Goal: Check status: Check status

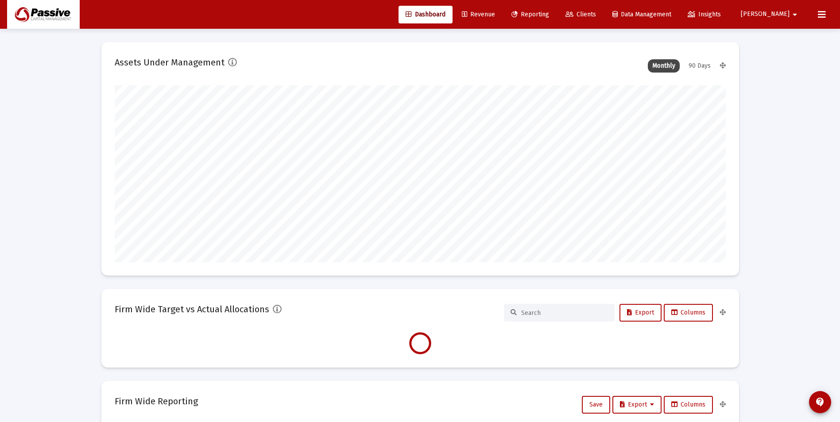
scroll to position [177, 329]
type input "[DATE]"
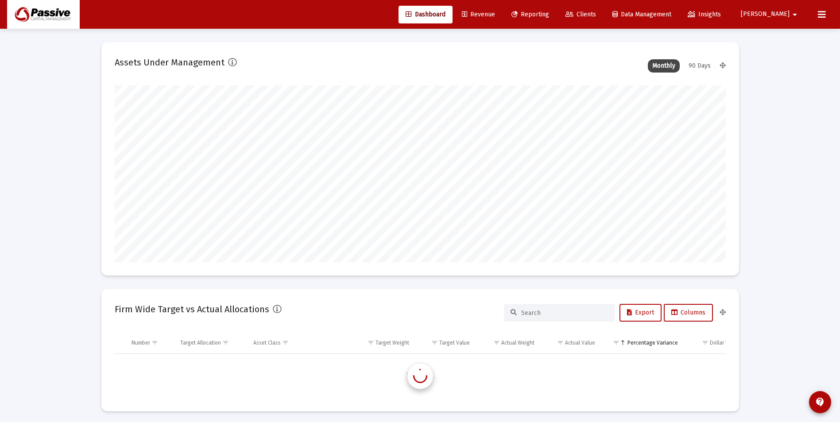
scroll to position [850, 0]
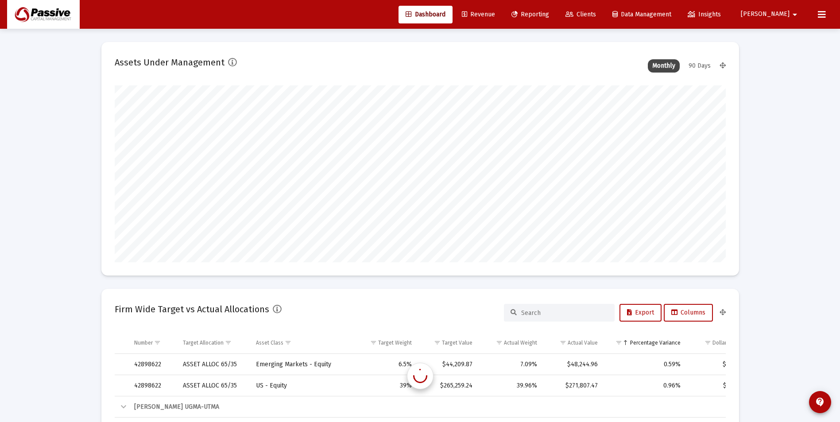
click at [549, 17] on span "Reporting" at bounding box center [530, 15] width 38 height 8
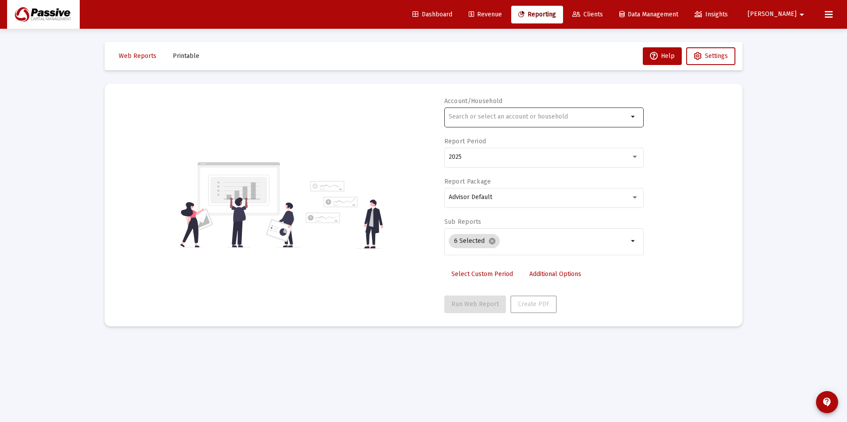
click at [495, 118] on input "text" at bounding box center [537, 116] width 179 height 7
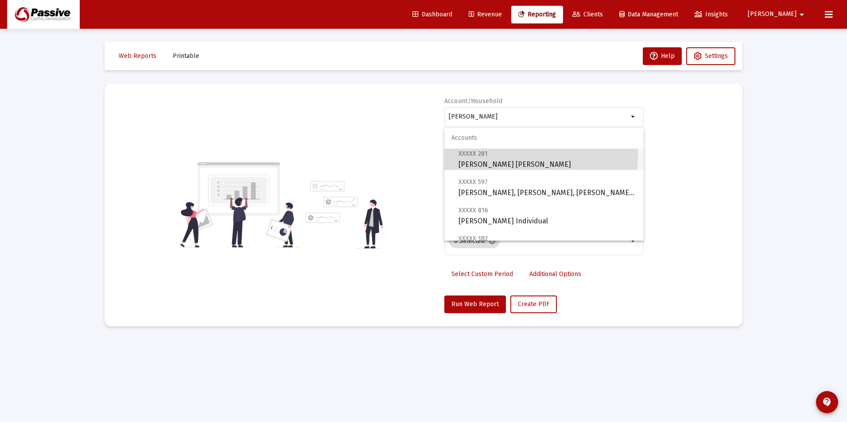
click at [518, 155] on span "XXXXX 281 [PERSON_NAME] [PERSON_NAME]" at bounding box center [547, 159] width 178 height 22
type input "[PERSON_NAME] [PERSON_NAME]"
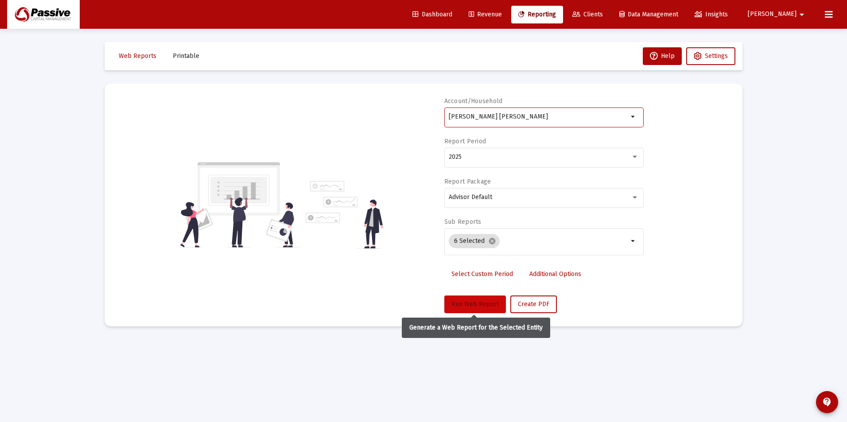
click at [474, 305] on span "Run Web Report" at bounding box center [474, 305] width 47 height 8
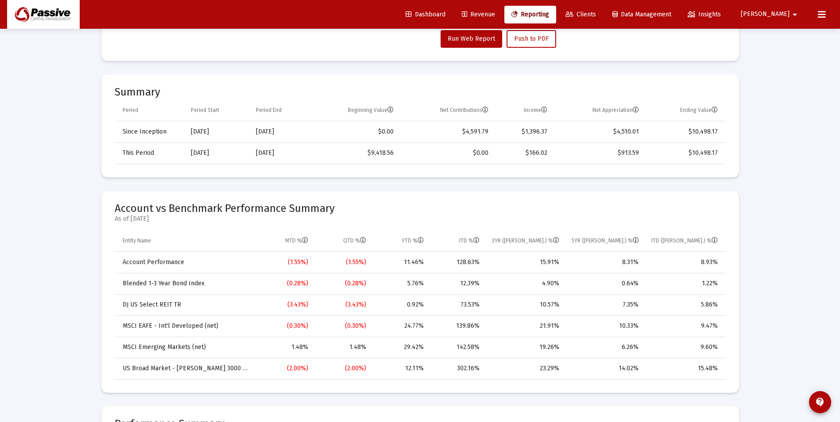
scroll to position [310, 0]
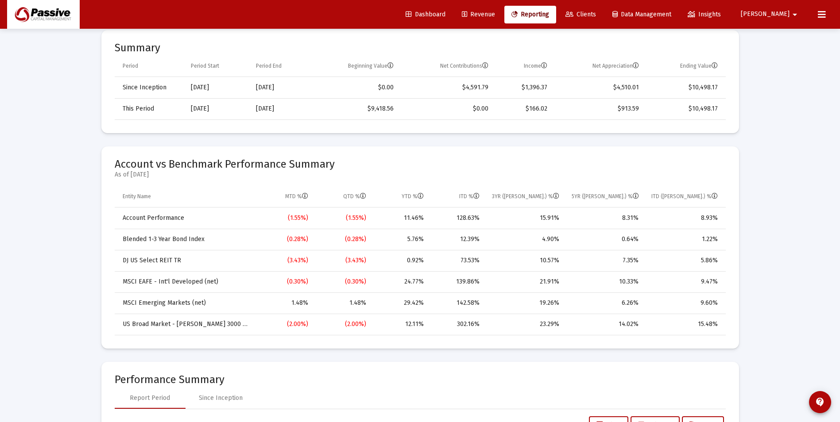
drag, startPoint x: 699, startPoint y: 217, endPoint x: 719, endPoint y: 218, distance: 19.9
click at [719, 218] on td "8.93%" at bounding box center [685, 218] width 81 height 21
drag, startPoint x: 719, startPoint y: 218, endPoint x: 742, endPoint y: 216, distance: 22.6
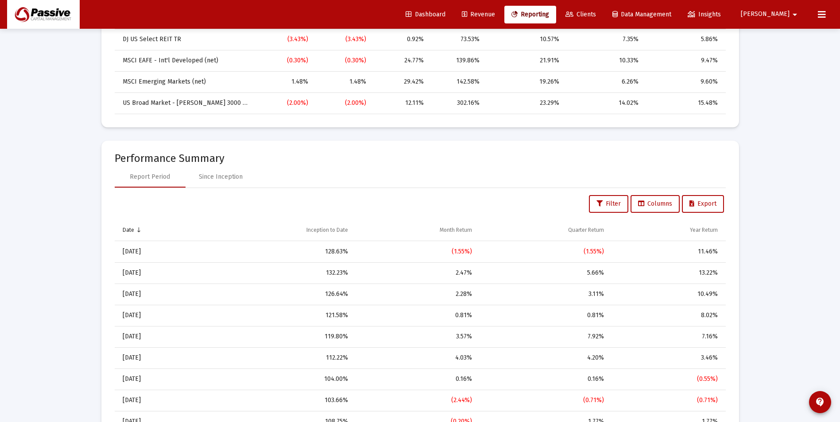
scroll to position [487, 0]
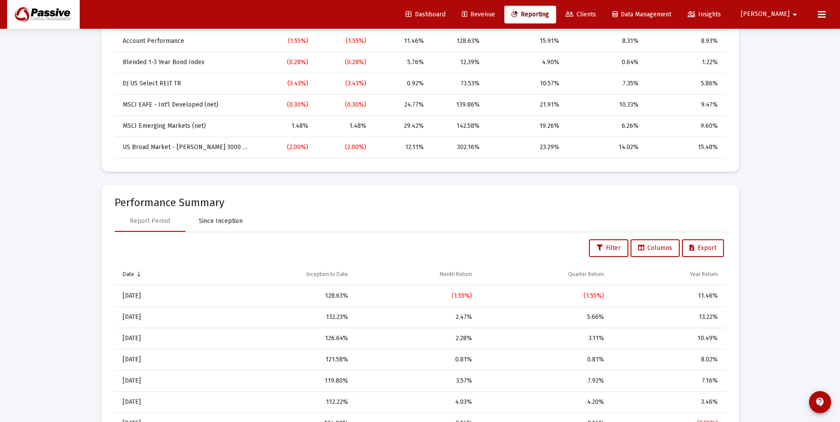
click at [209, 225] on div "Since Inception" at bounding box center [221, 221] width 44 height 9
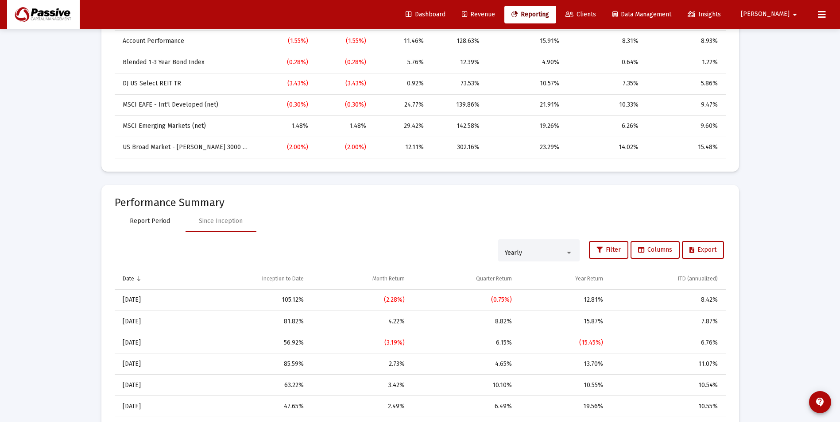
click at [158, 221] on div "Report Period" at bounding box center [150, 221] width 40 height 9
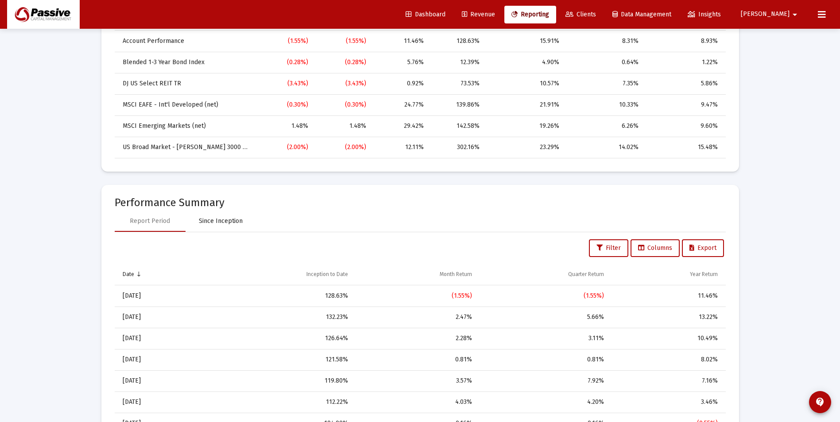
click at [236, 222] on div "Since Inception" at bounding box center [221, 221] width 44 height 9
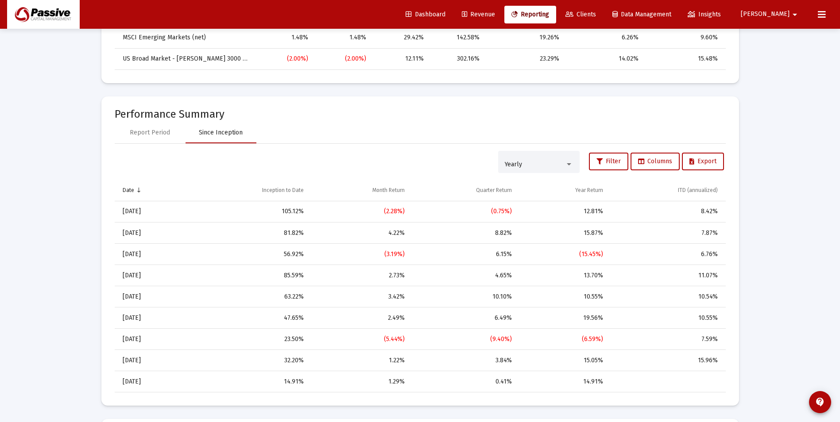
scroll to position [531, 0]
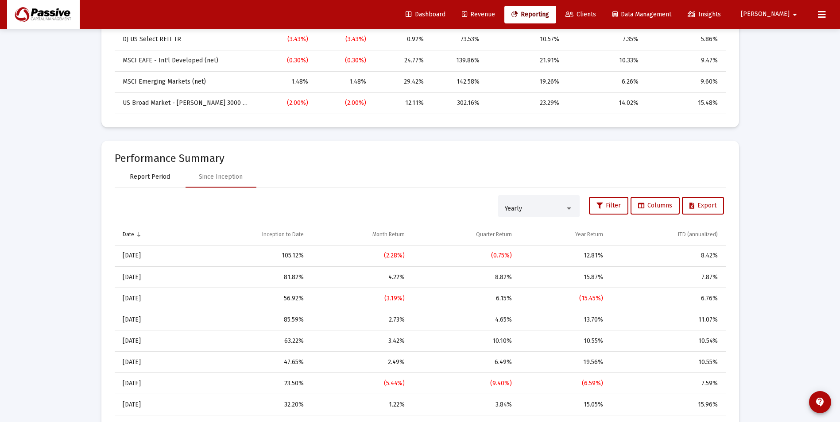
click at [136, 180] on div "Report Period" at bounding box center [150, 177] width 40 height 9
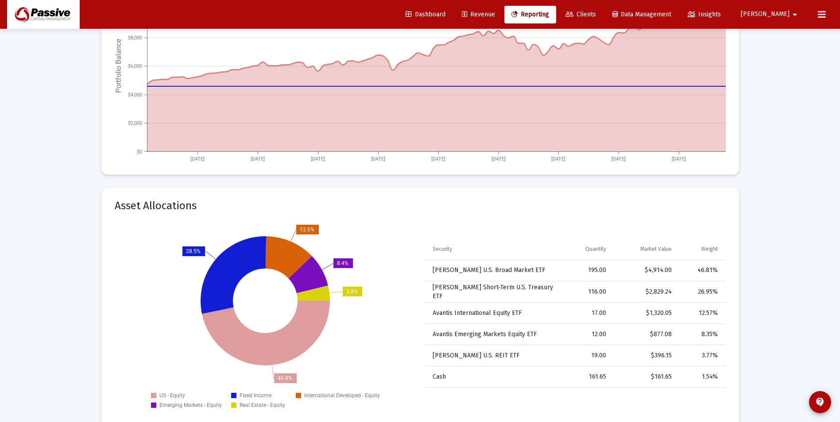
scroll to position [1195, 0]
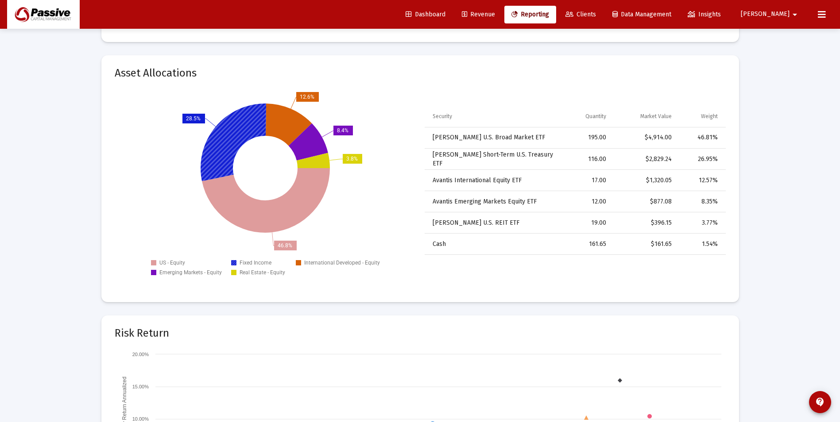
click at [233, 136] on icon at bounding box center [234, 143] width 66 height 78
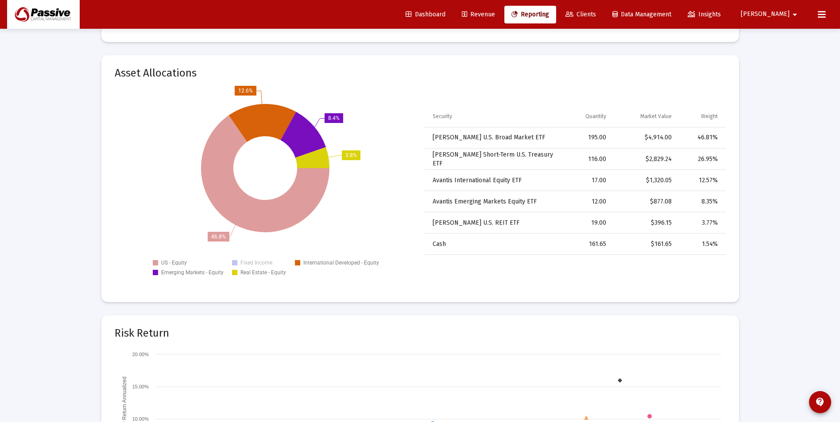
click at [264, 260] on text "Fixed Income" at bounding box center [256, 263] width 32 height 6
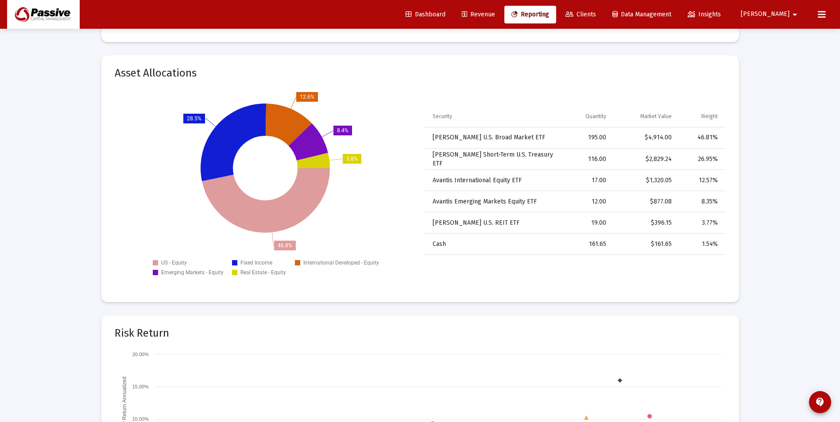
click at [359, 222] on rect at bounding box center [265, 180] width 301 height 199
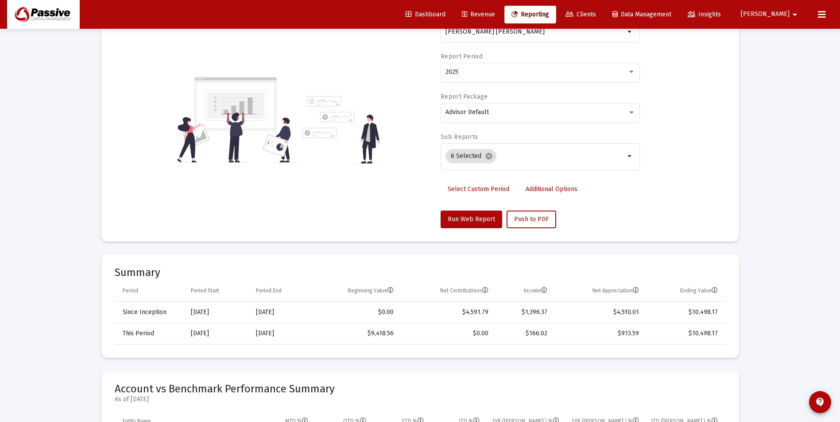
scroll to position [0, 0]
